Goal: Task Accomplishment & Management: Manage account settings

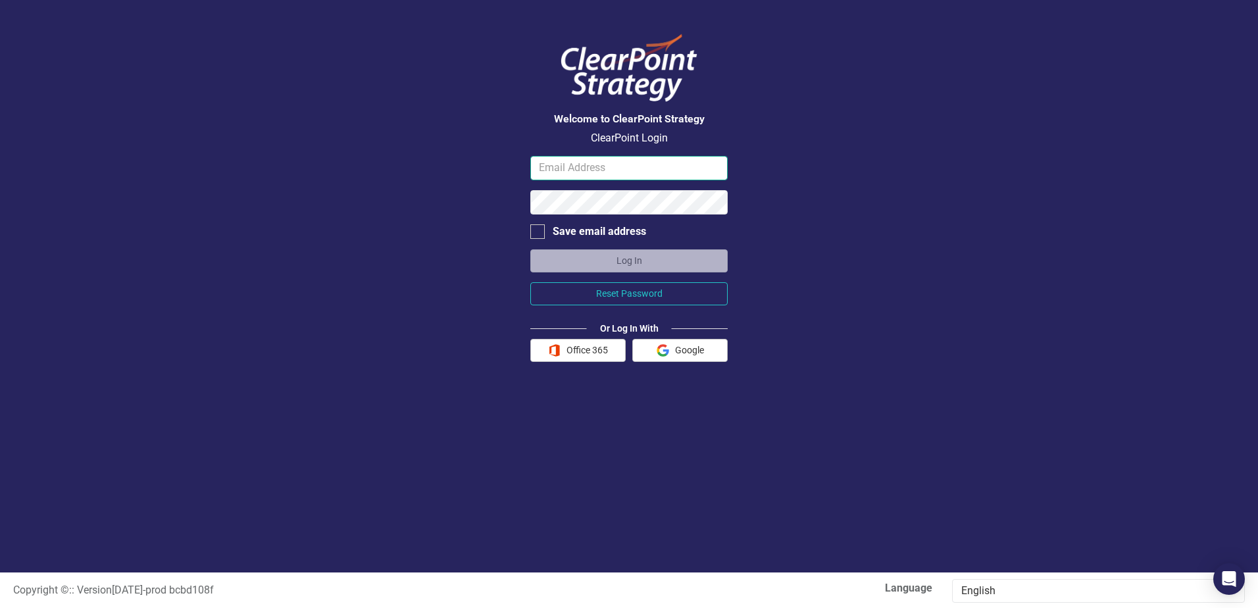
click at [620, 167] on input "email" at bounding box center [628, 168] width 197 height 24
type input "[PERSON_NAME][EMAIL_ADDRESS][PERSON_NAME][DOMAIN_NAME]"
click at [530, 249] on button "Log In" at bounding box center [628, 260] width 197 height 23
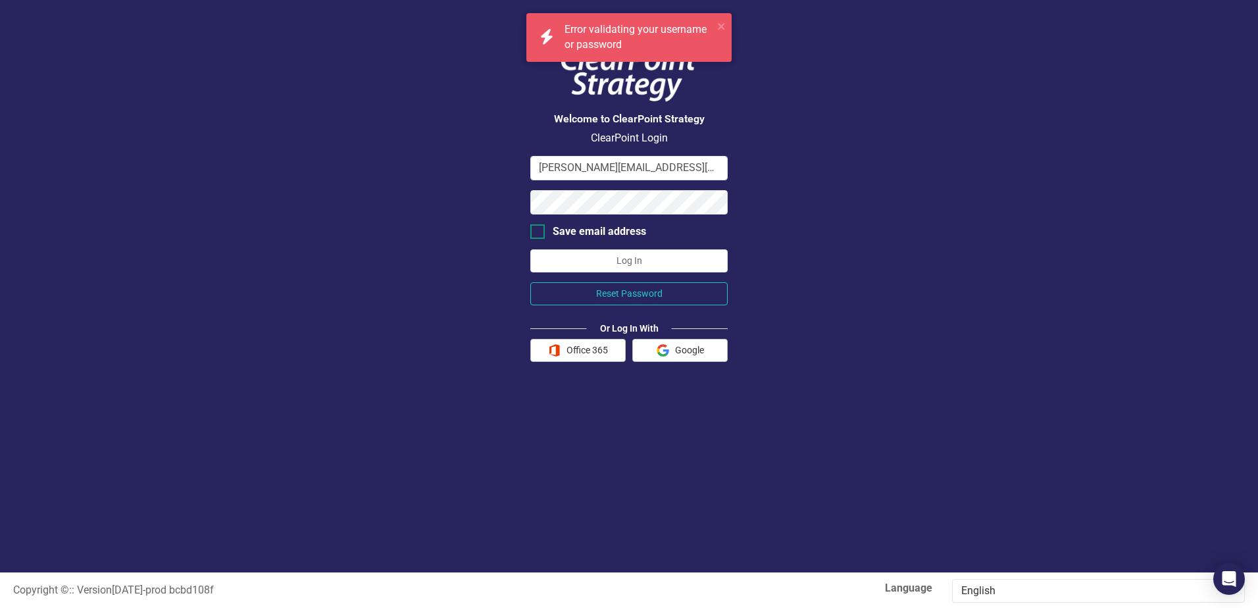
click at [544, 232] on div at bounding box center [537, 231] width 14 height 14
click at [539, 232] on input "Save email address" at bounding box center [534, 228] width 9 height 9
checkbox input "true"
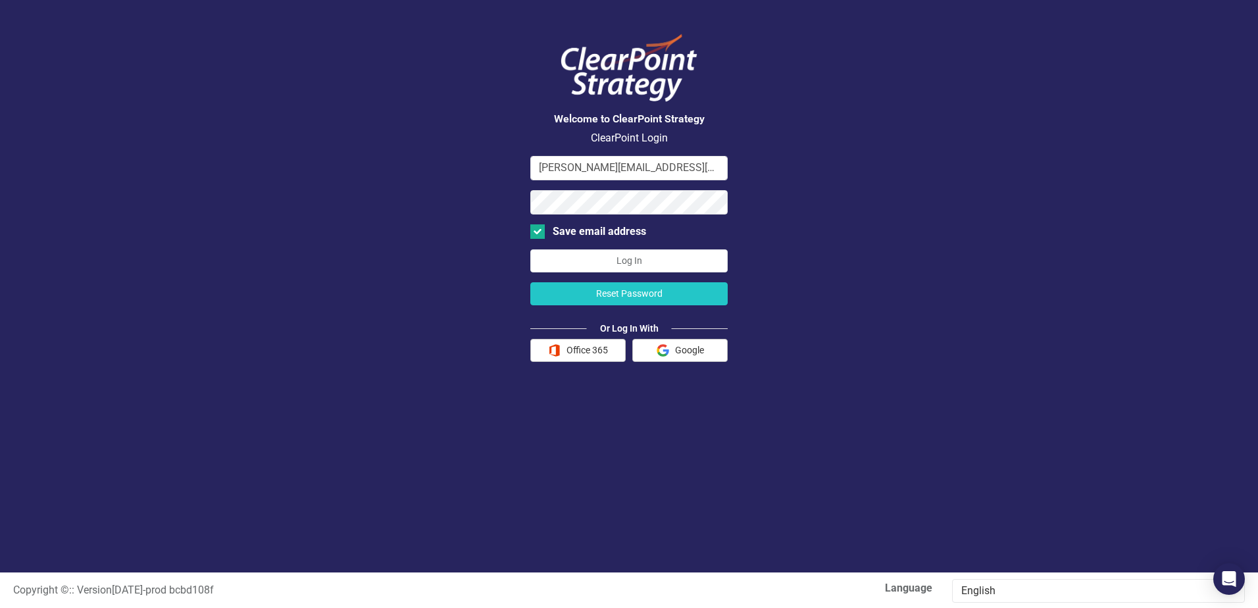
click at [669, 290] on button "Reset Password" at bounding box center [628, 293] width 197 height 23
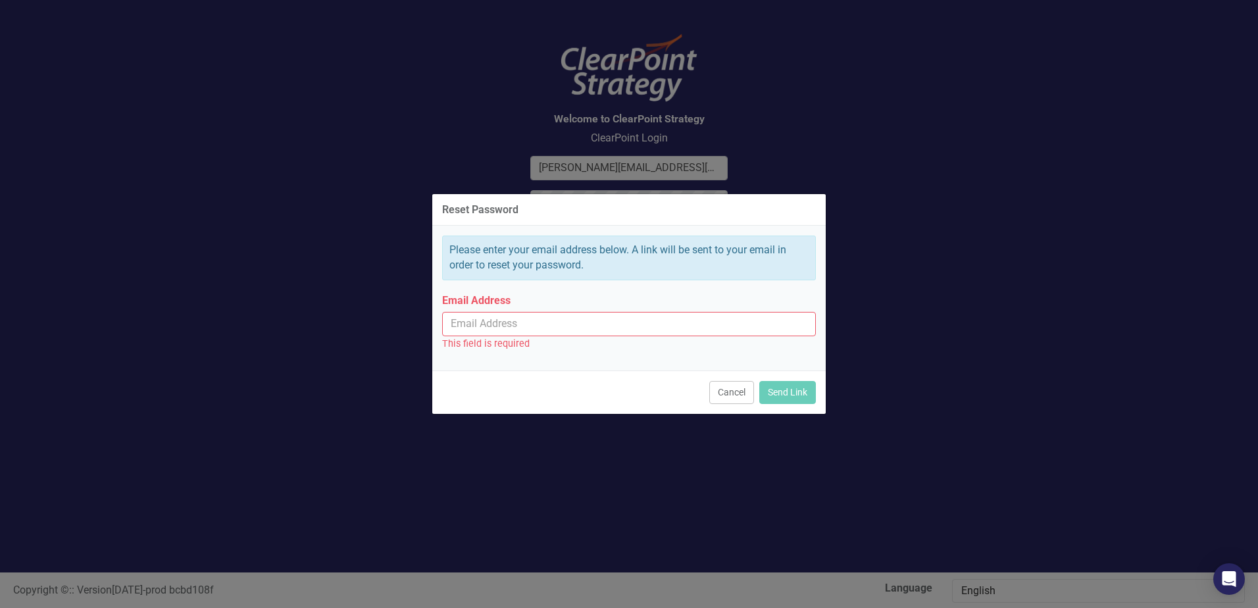
click at [646, 326] on input "Email Address" at bounding box center [629, 324] width 374 height 24
type input "[PERSON_NAME][EMAIL_ADDRESS][PERSON_NAME][DOMAIN_NAME]"
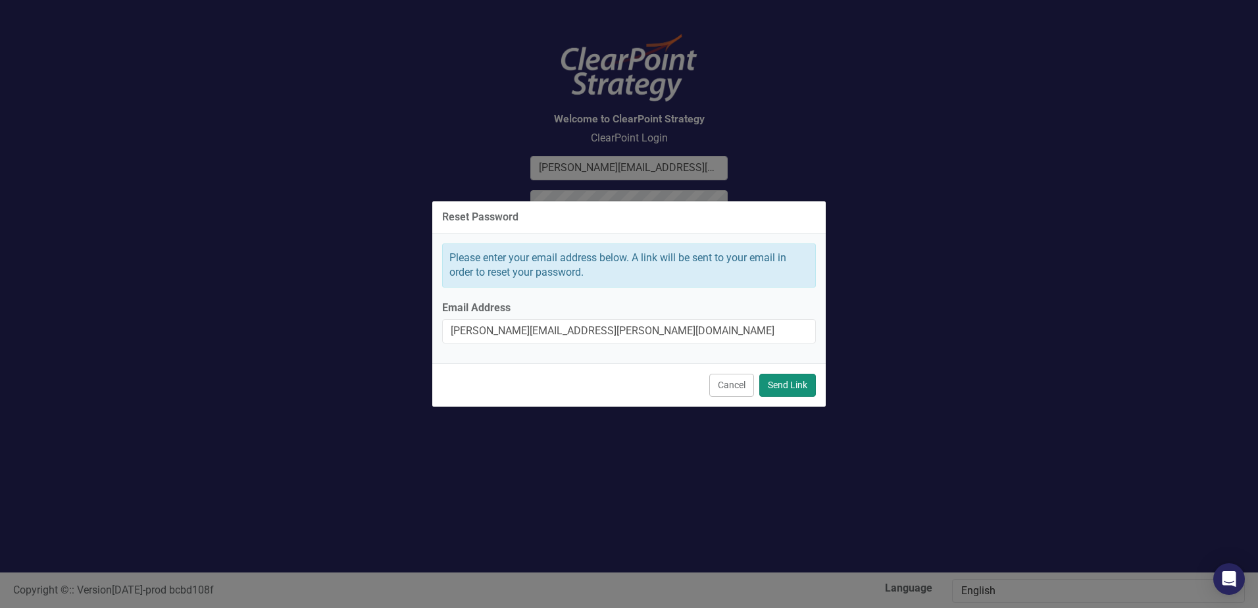
click at [790, 386] on button "Send Link" at bounding box center [787, 385] width 57 height 23
